Goal: Task Accomplishment & Management: Manage account settings

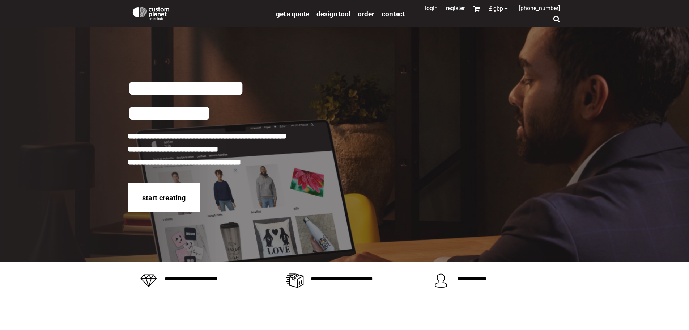
click at [426, 8] on link "Login" at bounding box center [431, 8] width 13 height 7
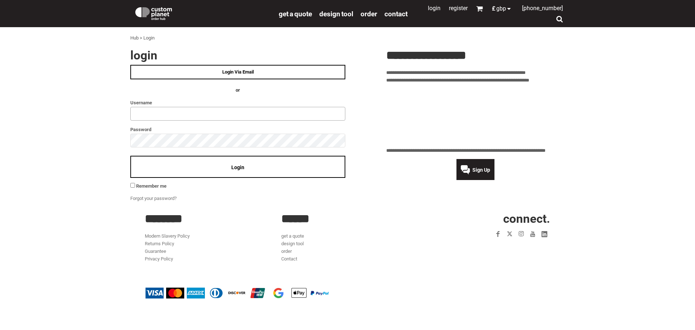
click at [175, 117] on input "text" at bounding box center [237, 114] width 215 height 14
type input "**********"
click at [235, 165] on span "Login" at bounding box center [237, 167] width 13 height 6
